Goal: Book appointment/travel/reservation

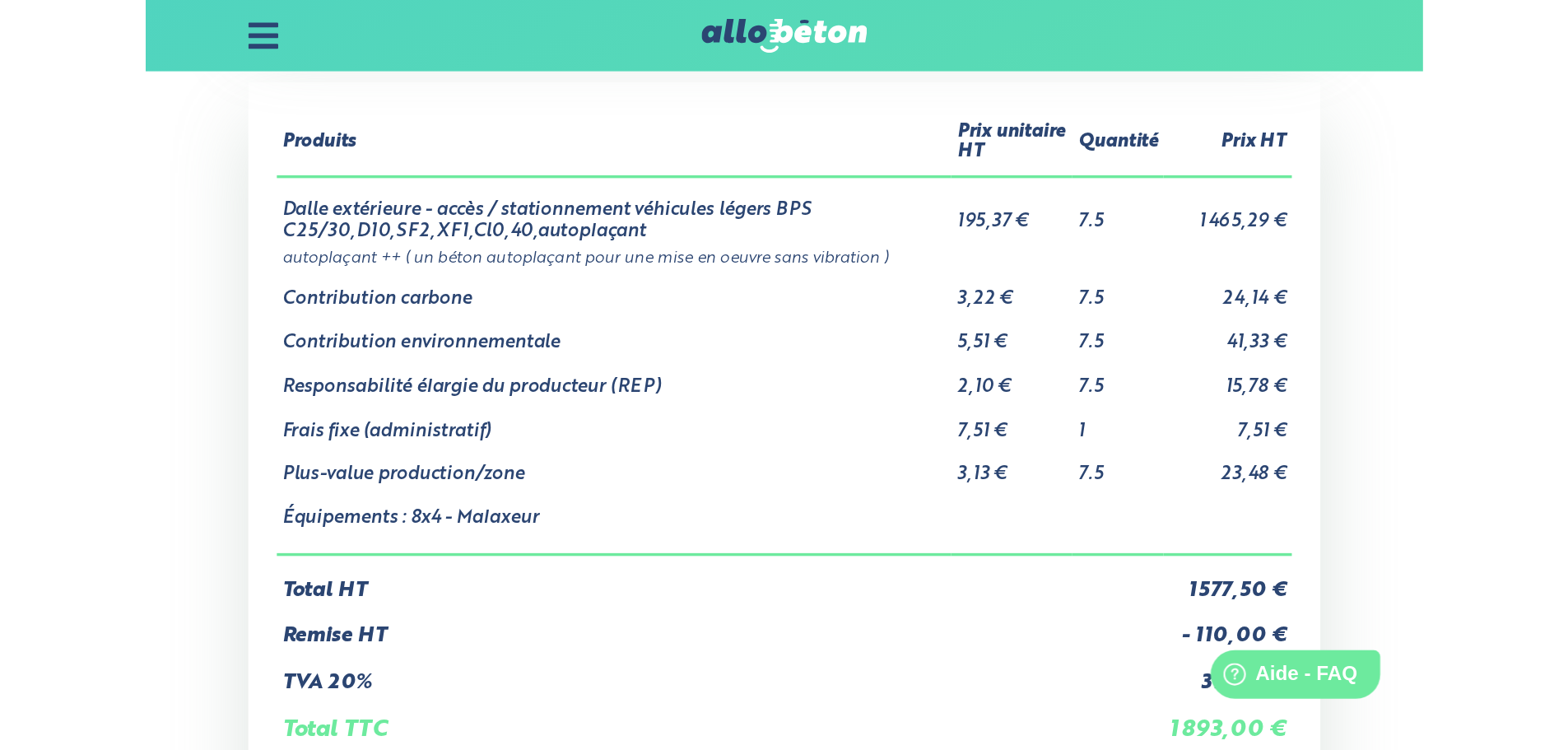
scroll to position [658, 0]
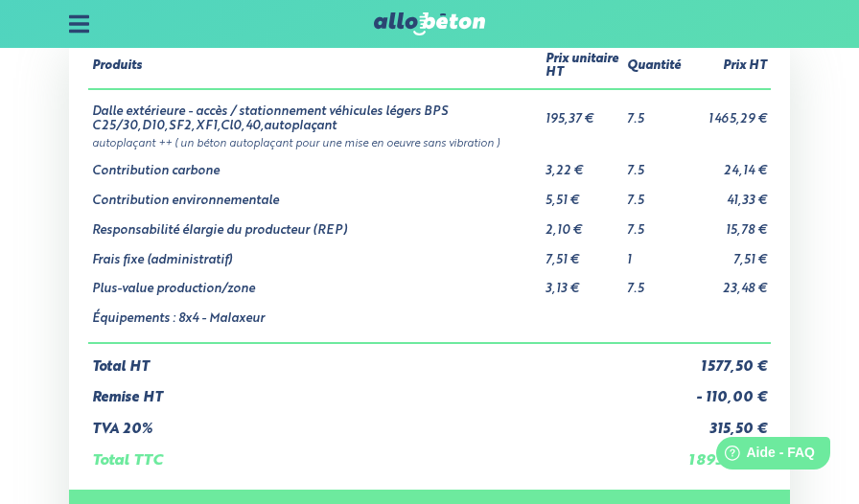
click at [86, 25] on icon at bounding box center [79, 23] width 20 height 17
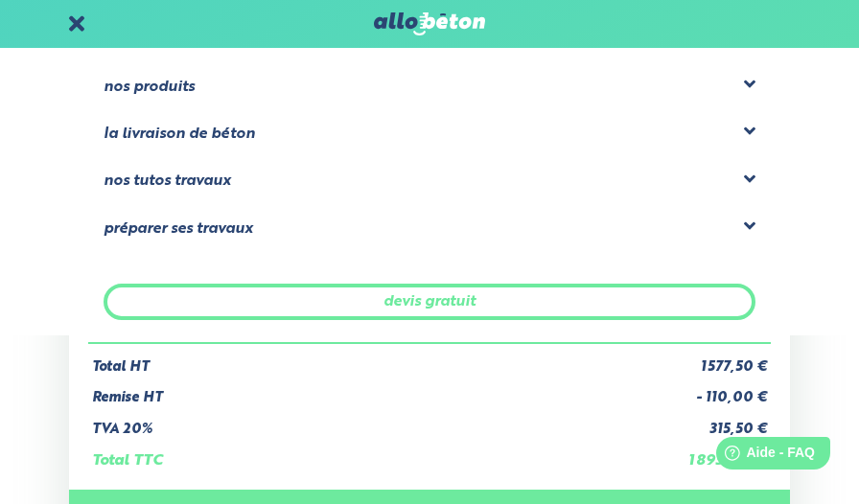
click at [748, 78] on icon at bounding box center [750, 84] width 12 height 19
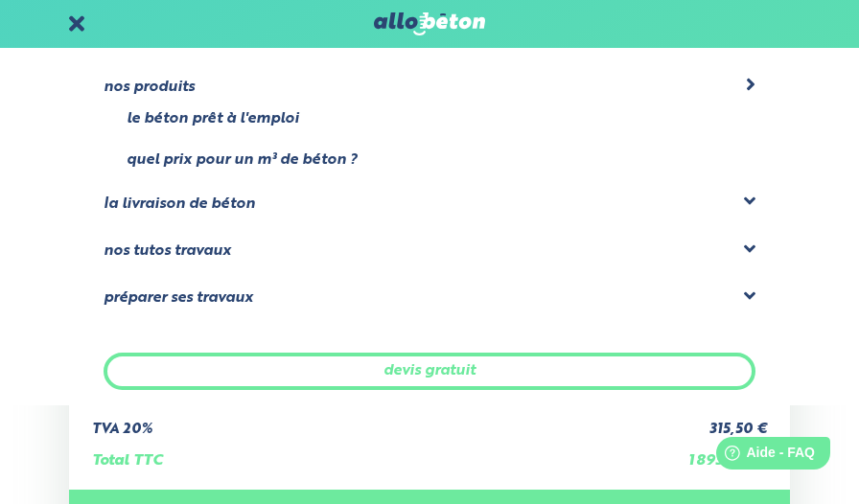
click at [70, 23] on icon at bounding box center [77, 23] width 16 height 23
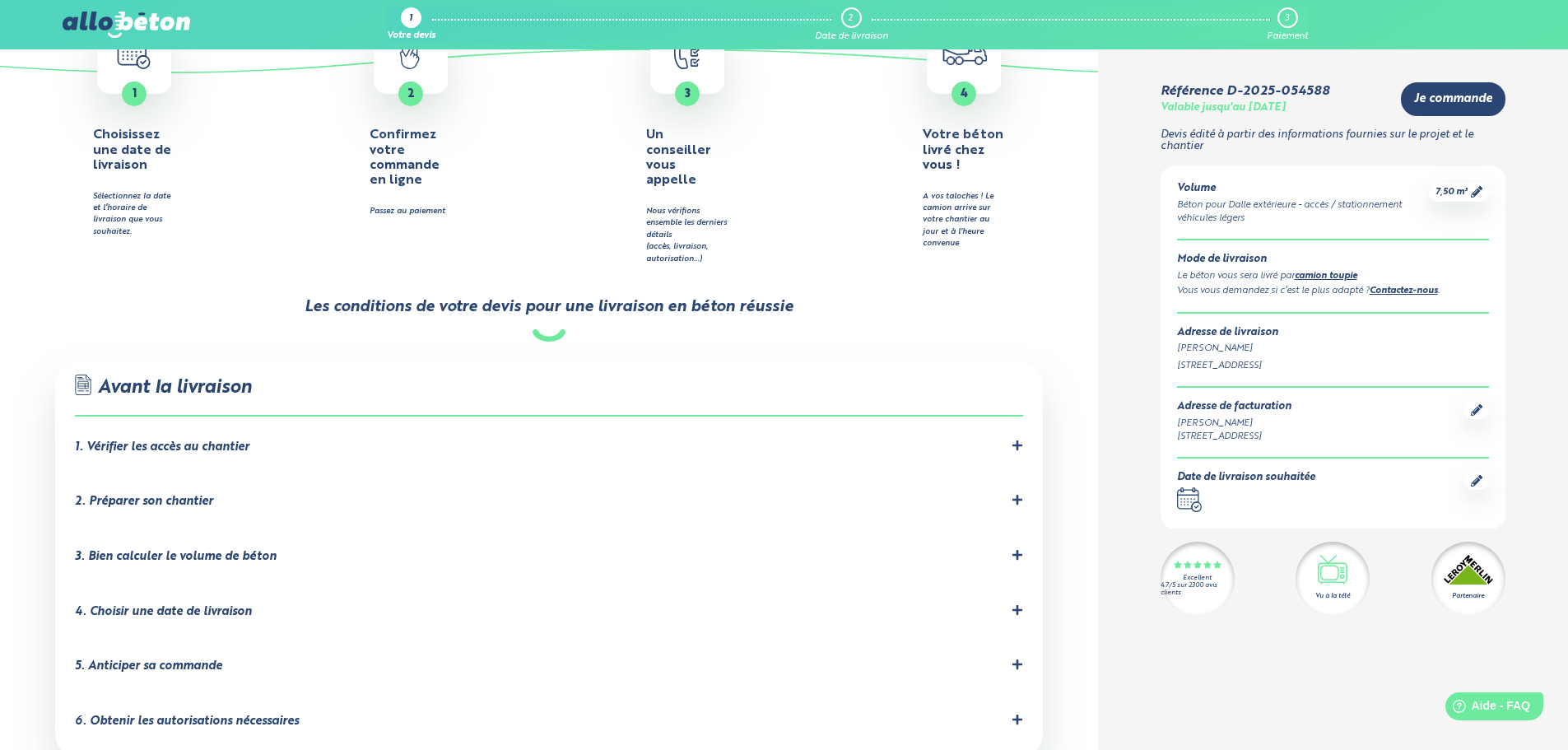
scroll to position [741, 0]
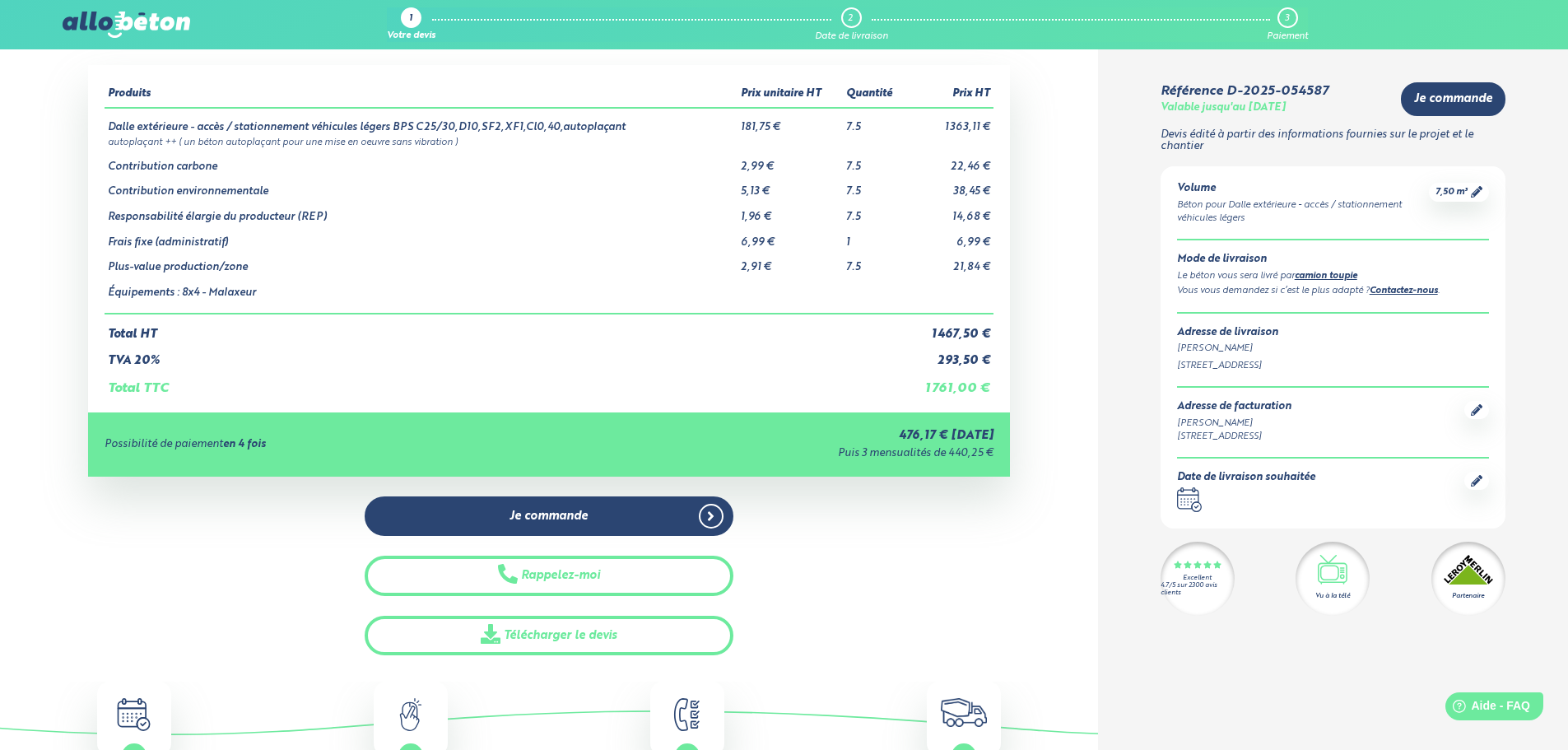
scroll to position [82, 0]
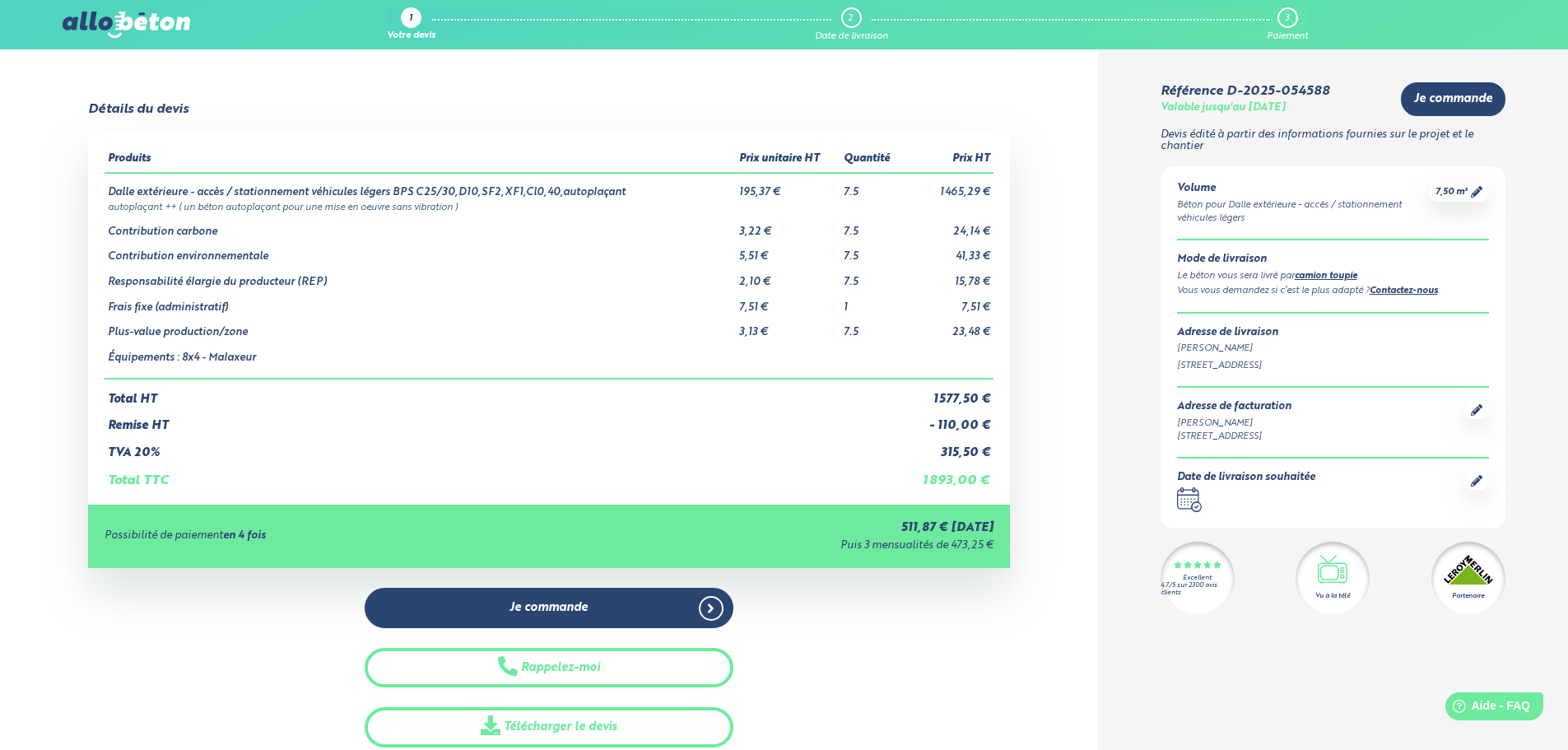
click at [1186, 511] on icon ".calendar-icon { fill: none; stroke: #2b4572; stroke-linecap: round; stroke-lin…" at bounding box center [1189, 499] width 25 height 25
click at [1473, 487] on icon at bounding box center [1476, 480] width 11 height 11
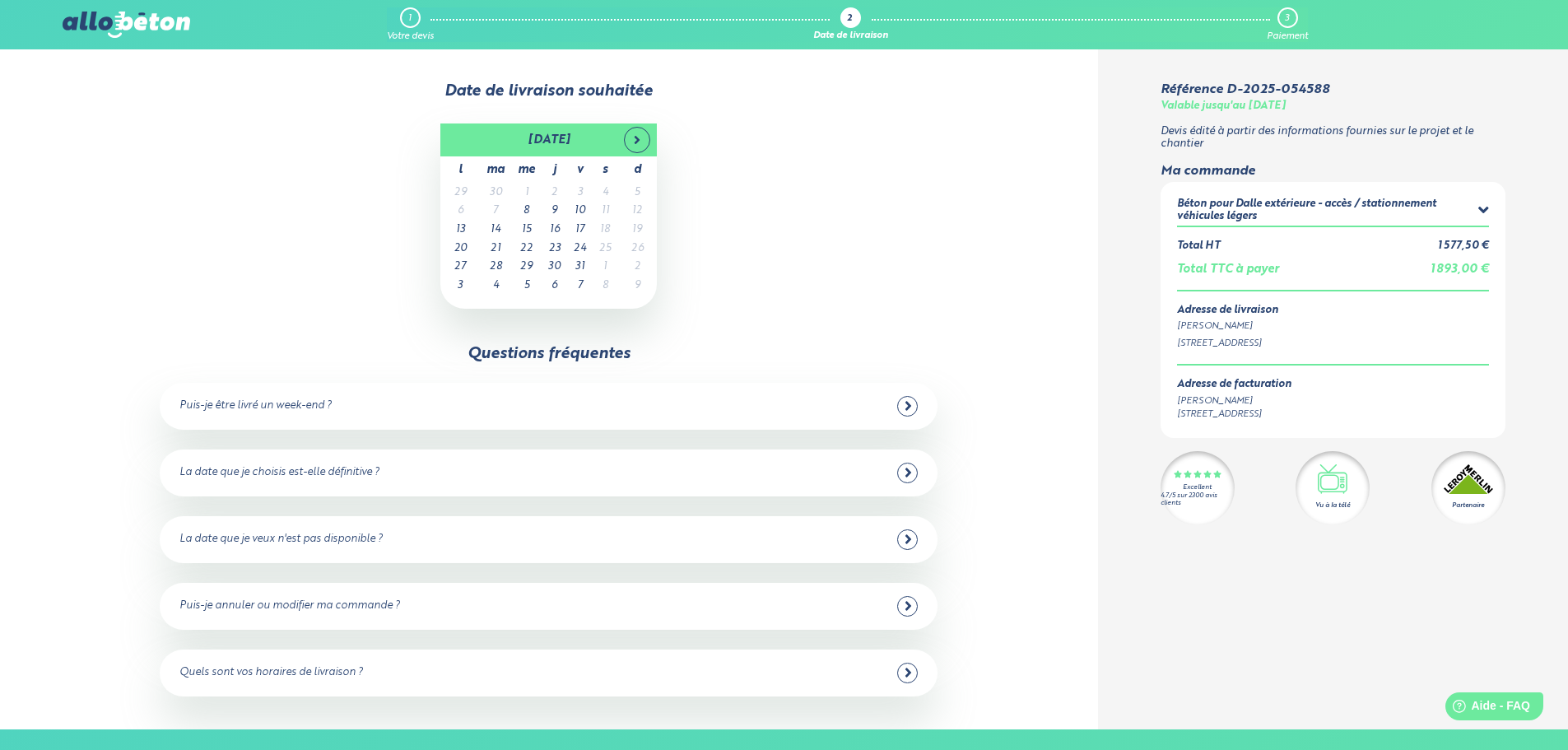
click at [911, 406] on icon at bounding box center [908, 406] width 6 height 9
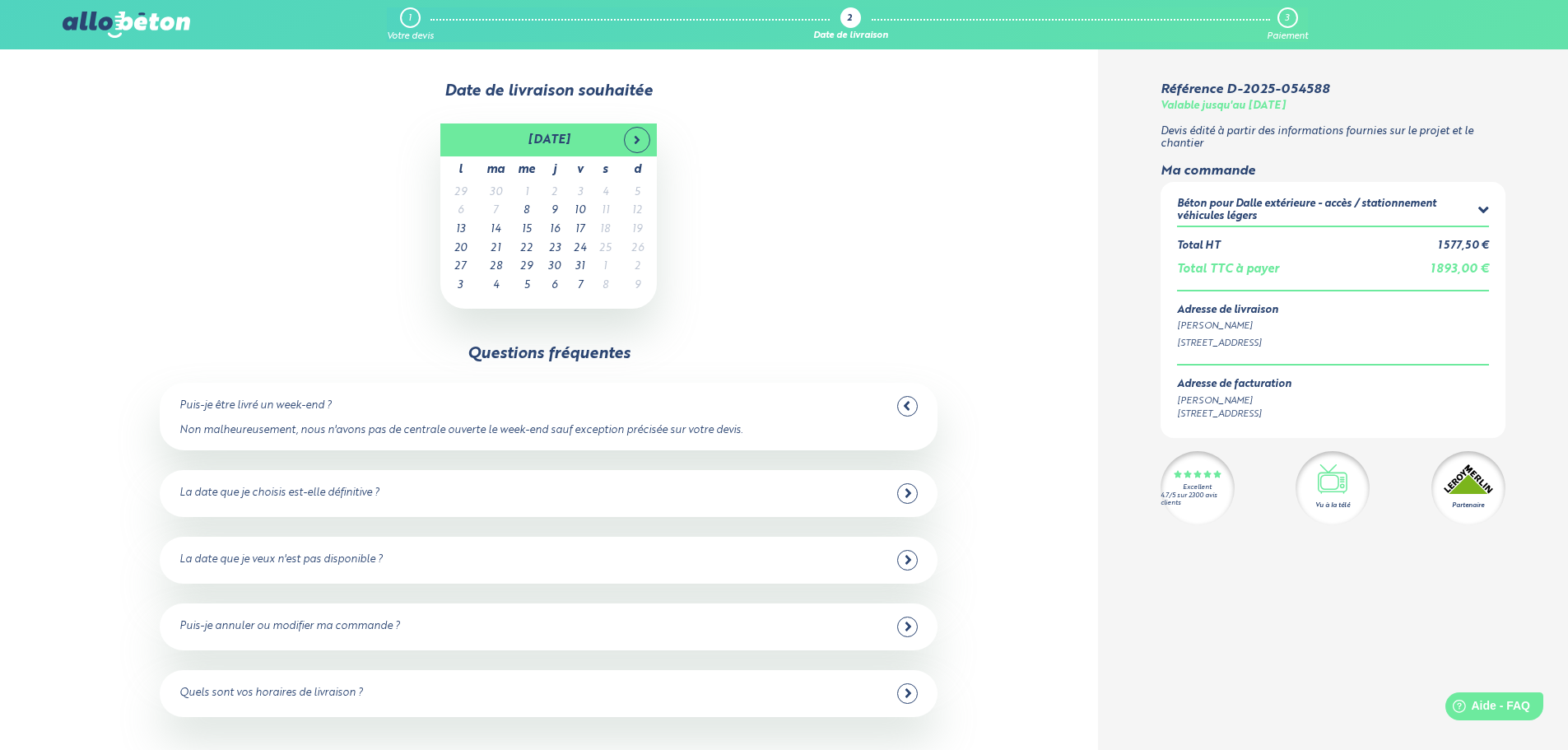
click at [906, 403] on icon at bounding box center [906, 405] width 8 height 15
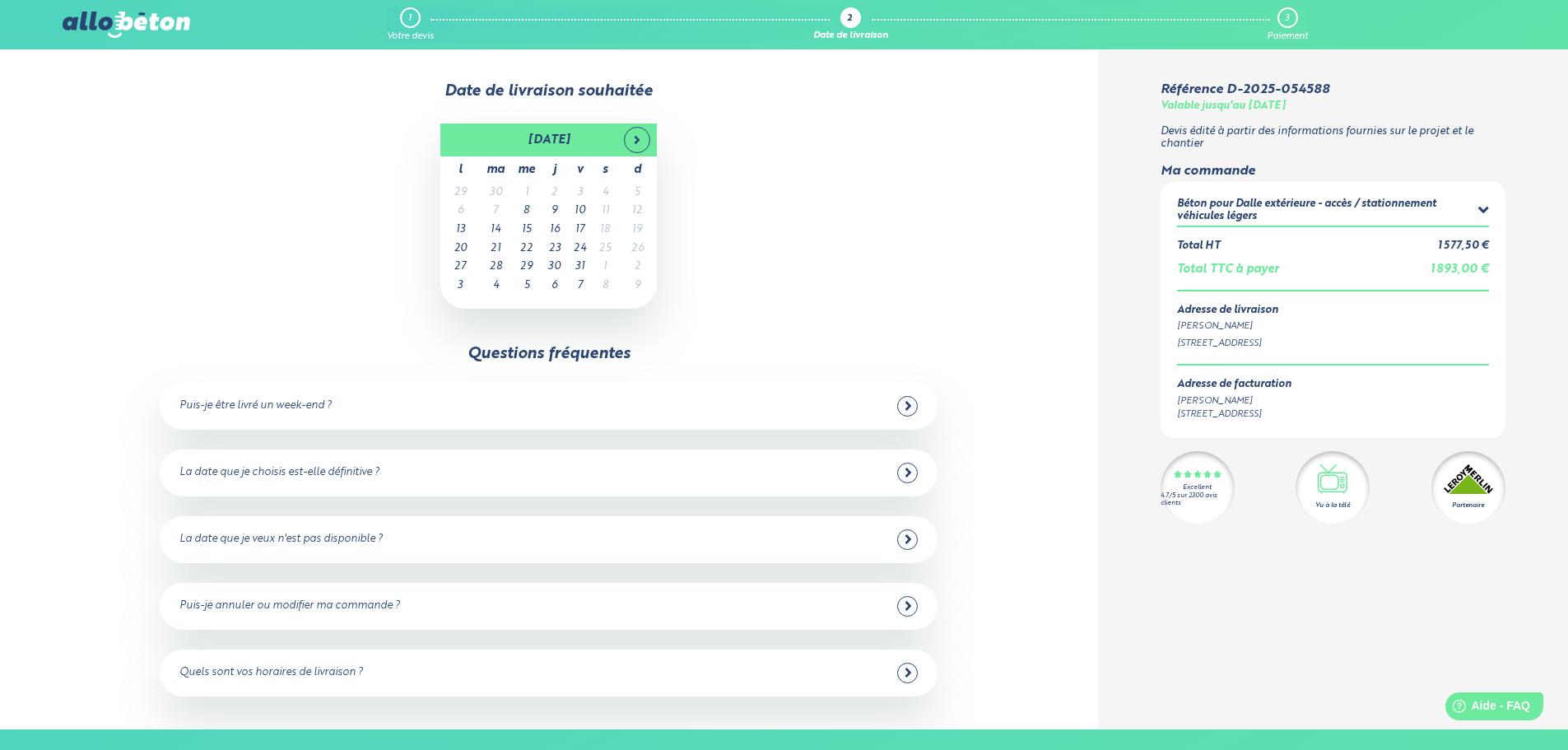
click at [908, 474] on icon at bounding box center [908, 473] width 6 height 9
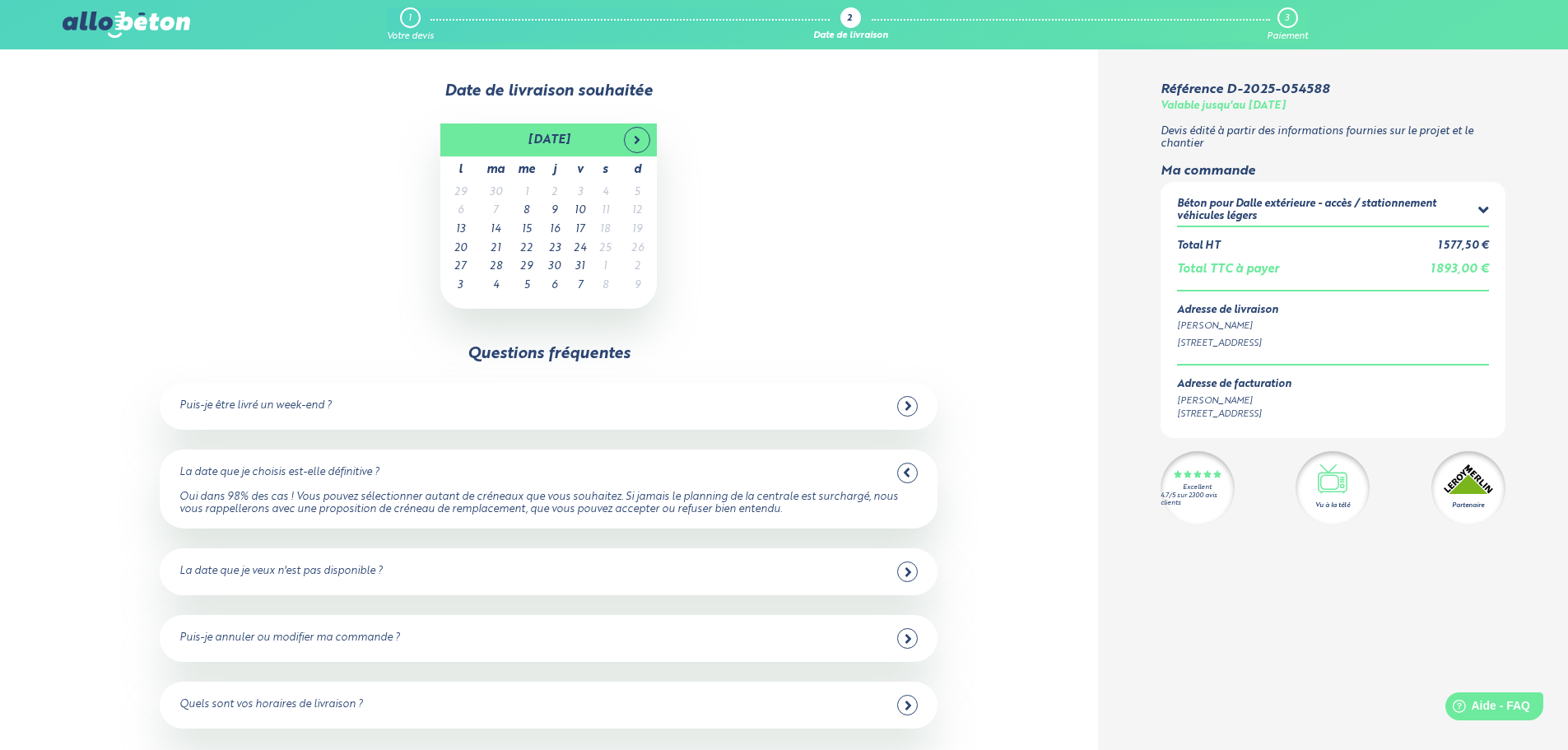
click at [905, 571] on icon at bounding box center [908, 572] width 8 height 15
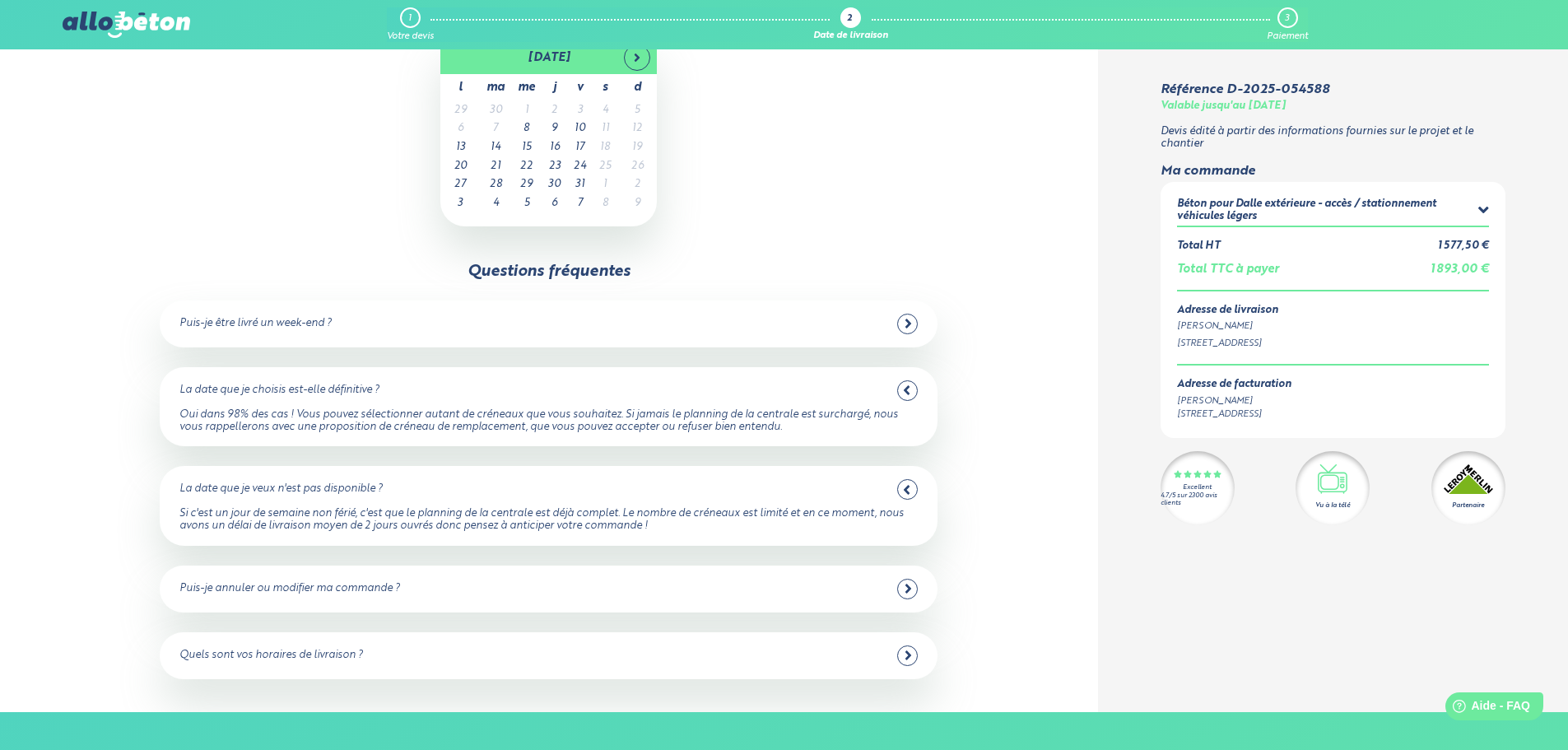
scroll to position [165, 0]
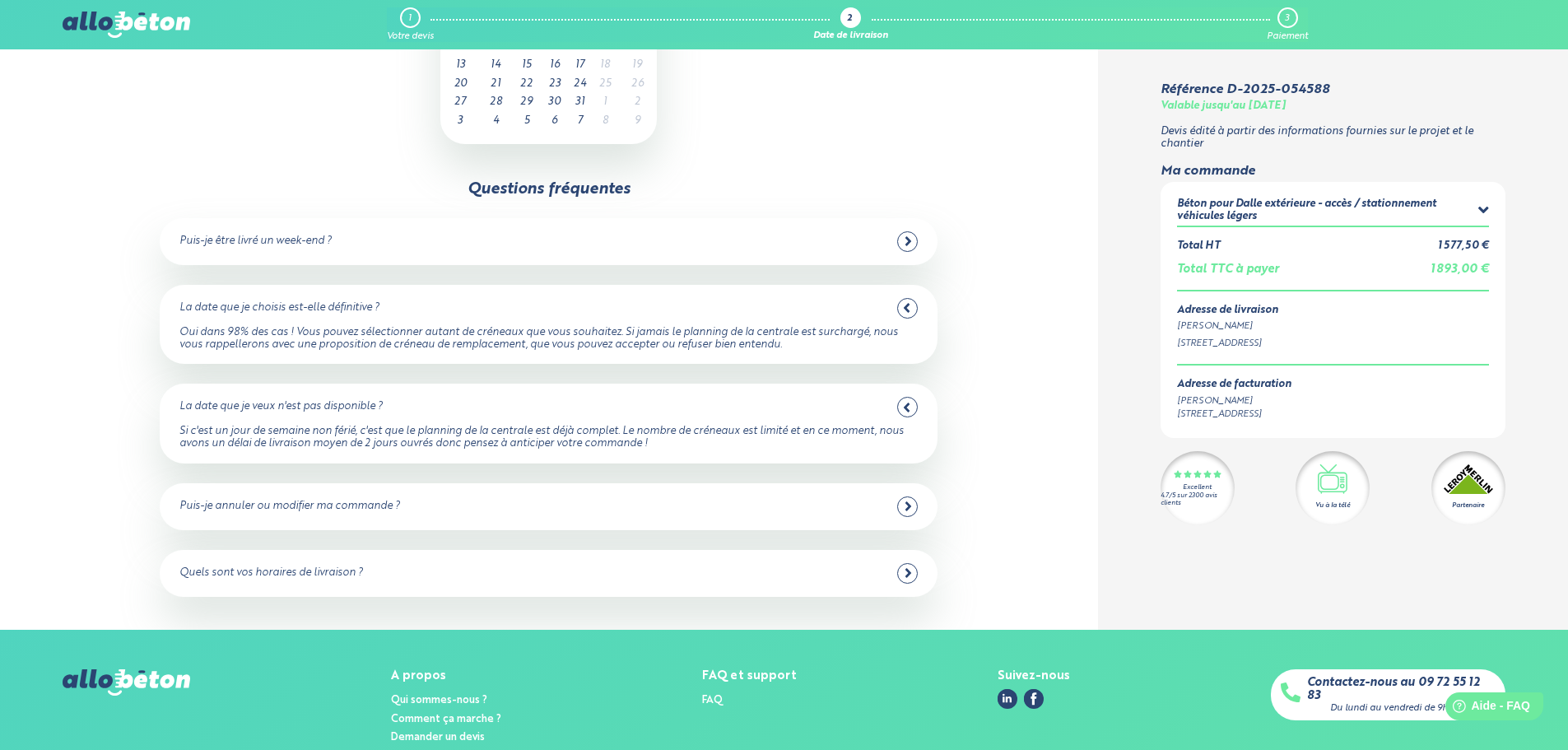
click at [905, 568] on icon at bounding box center [908, 572] width 8 height 15
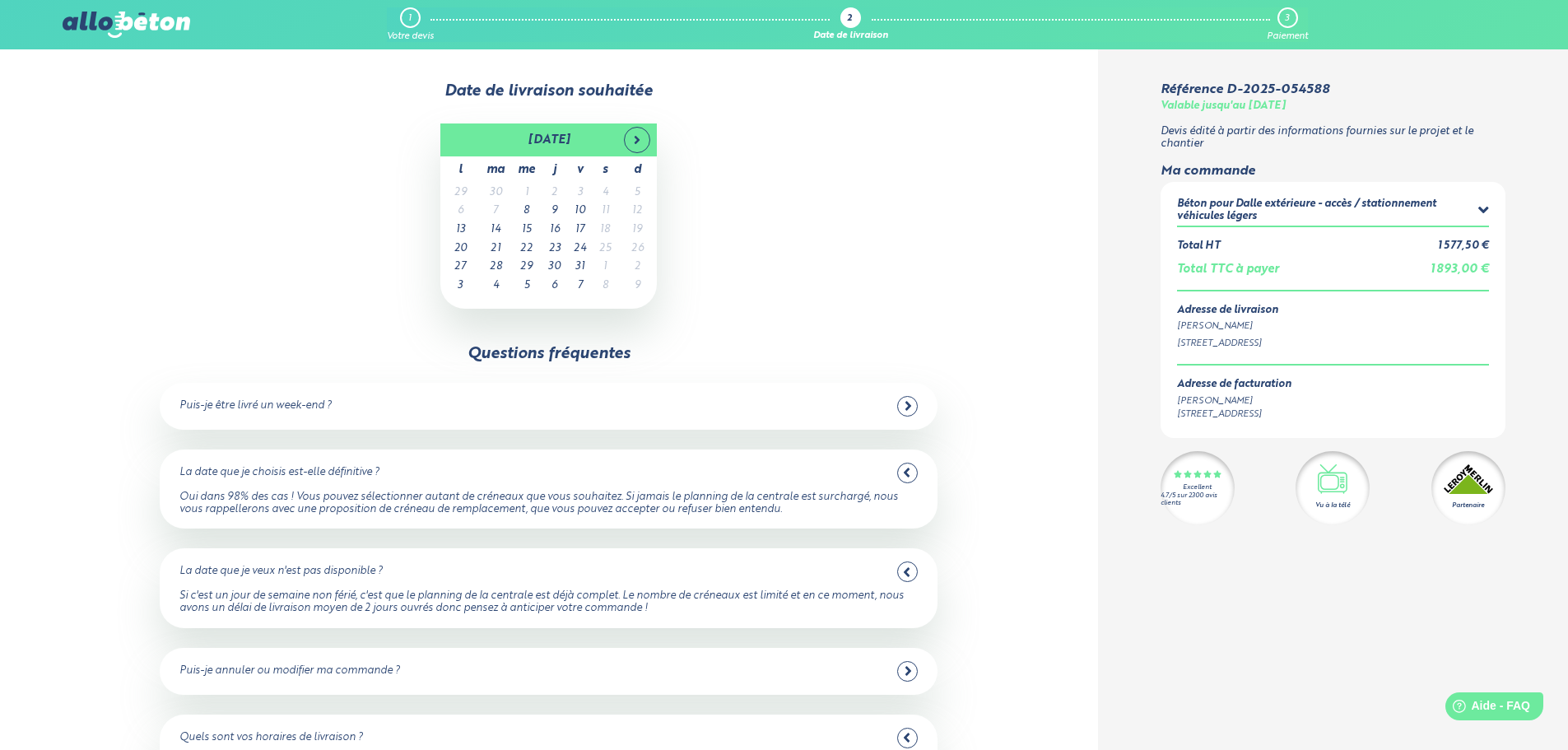
scroll to position [82, 0]
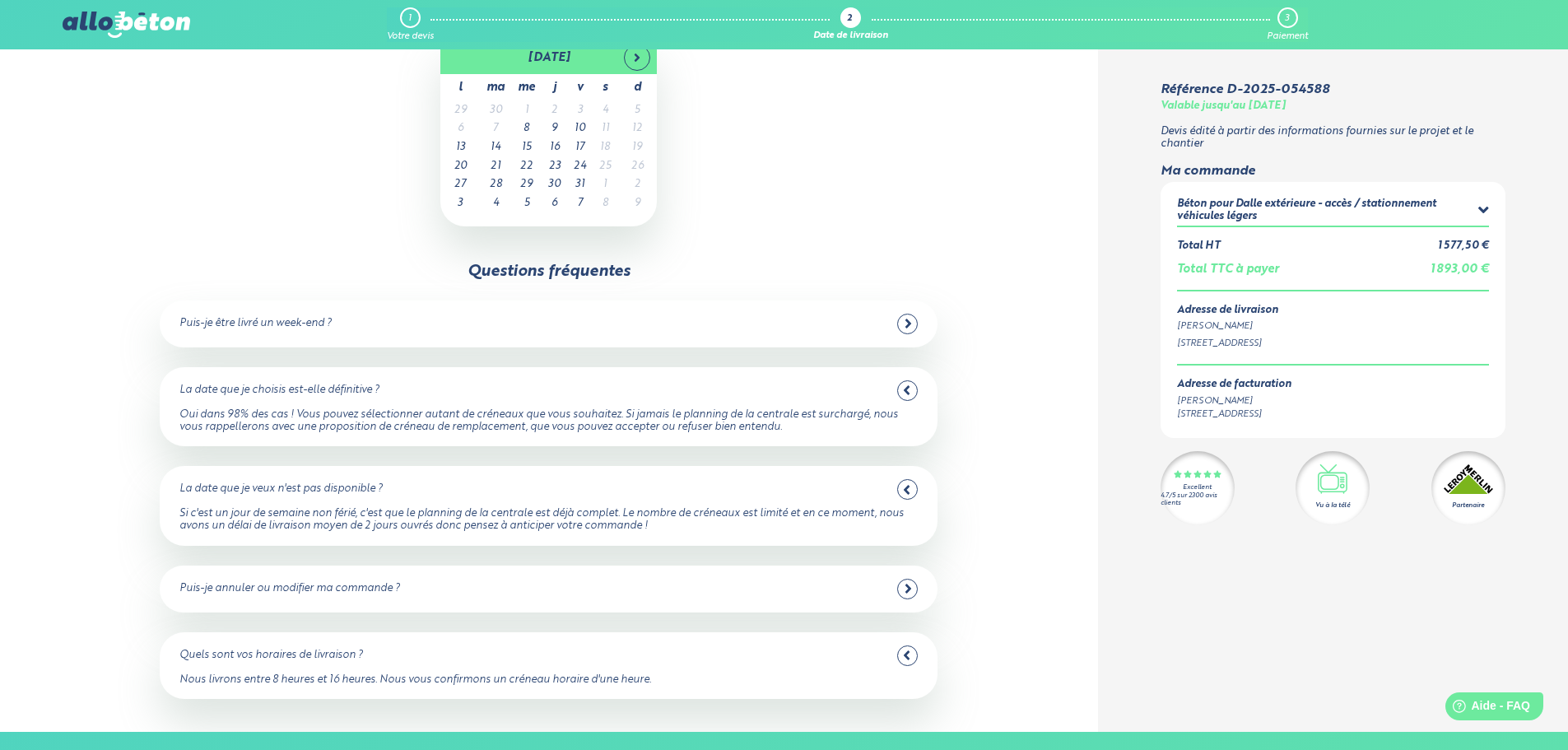
click at [903, 391] on icon at bounding box center [906, 390] width 8 height 15
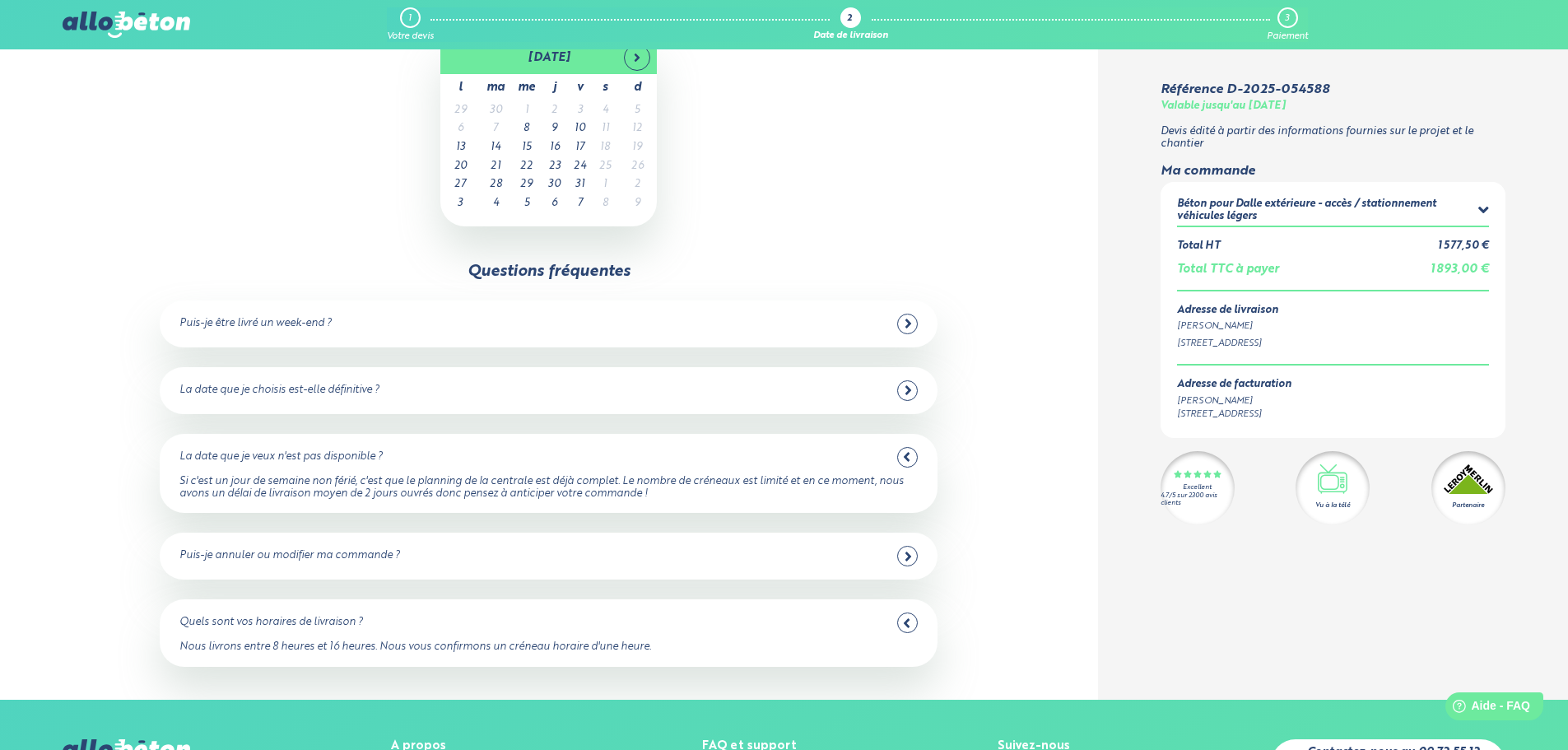
click at [905, 457] on icon at bounding box center [906, 457] width 6 height 9
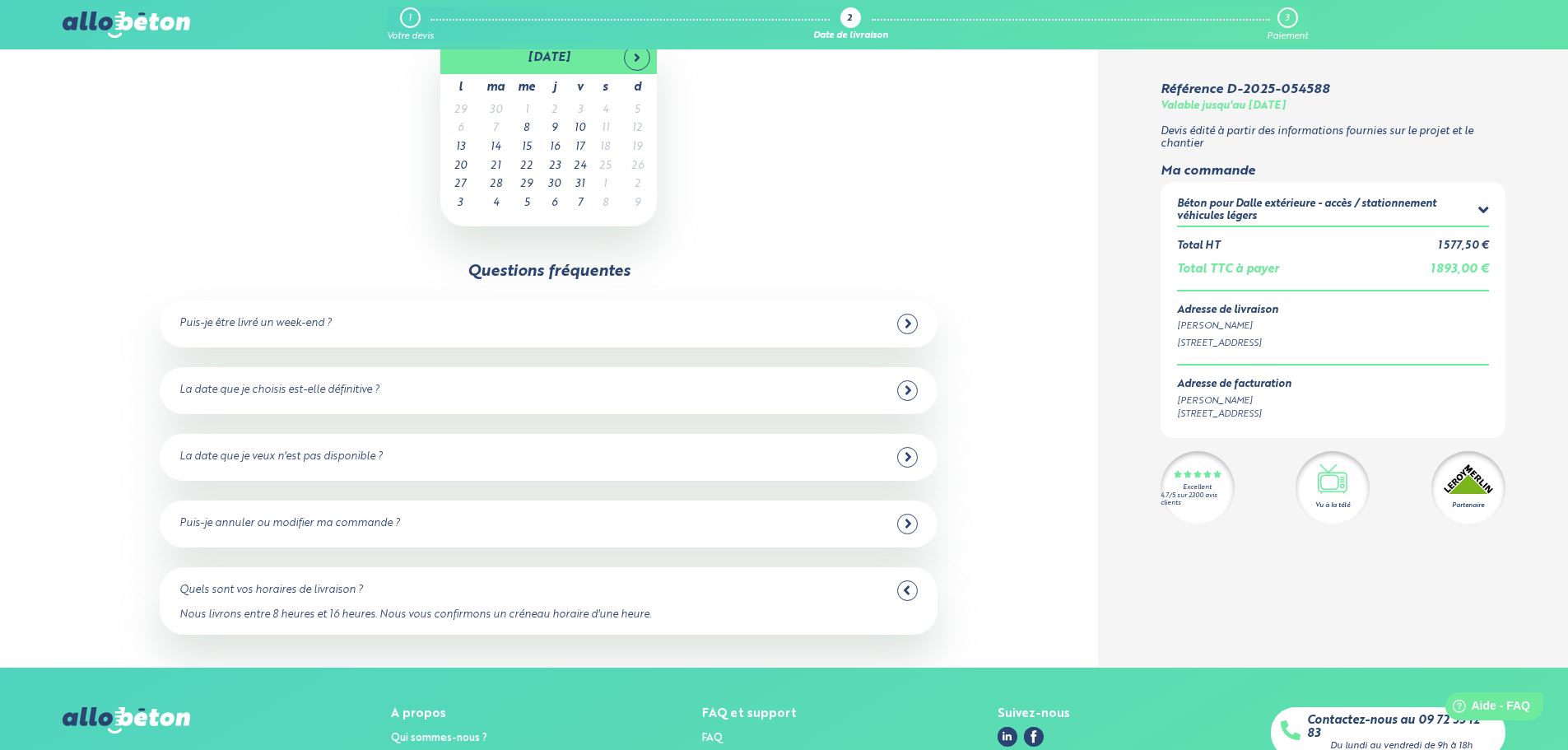
click at [903, 592] on icon at bounding box center [906, 590] width 8 height 15
